Goal: Task Accomplishment & Management: Complete application form

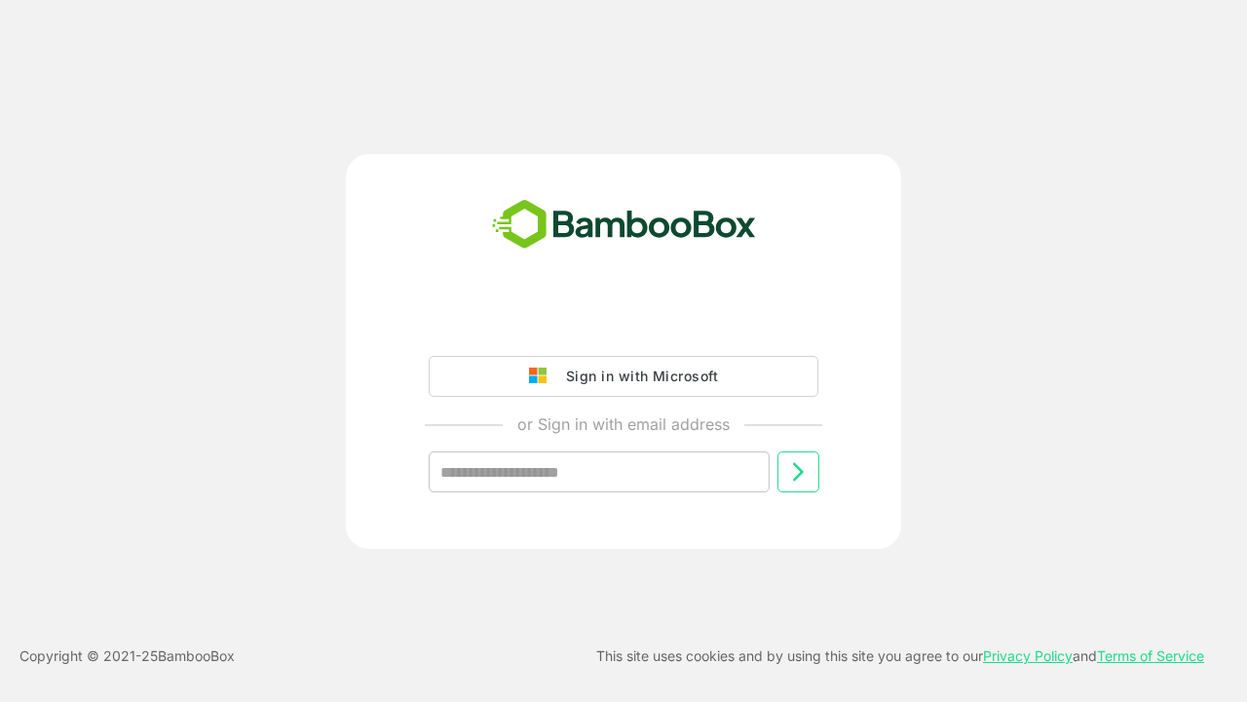
type input "**********"
click at [798, 472] on icon at bounding box center [797, 471] width 23 height 23
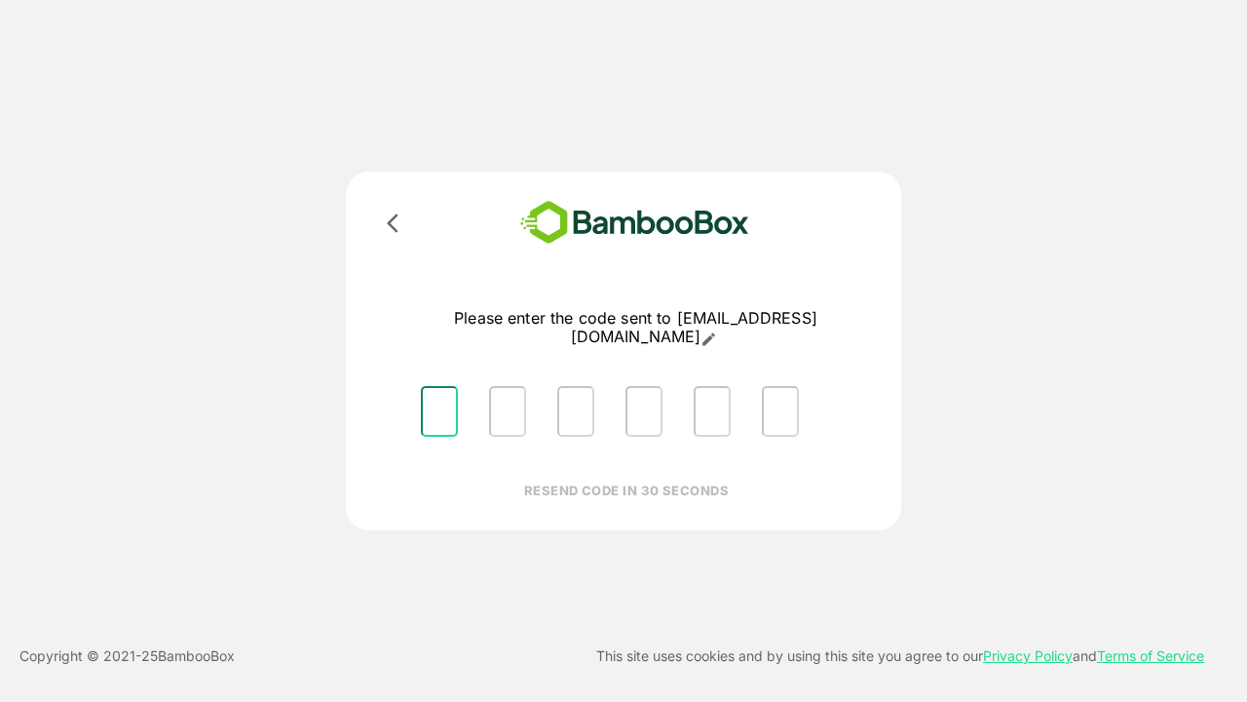
type input "*"
